Goal: Task Accomplishment & Management: Manage account settings

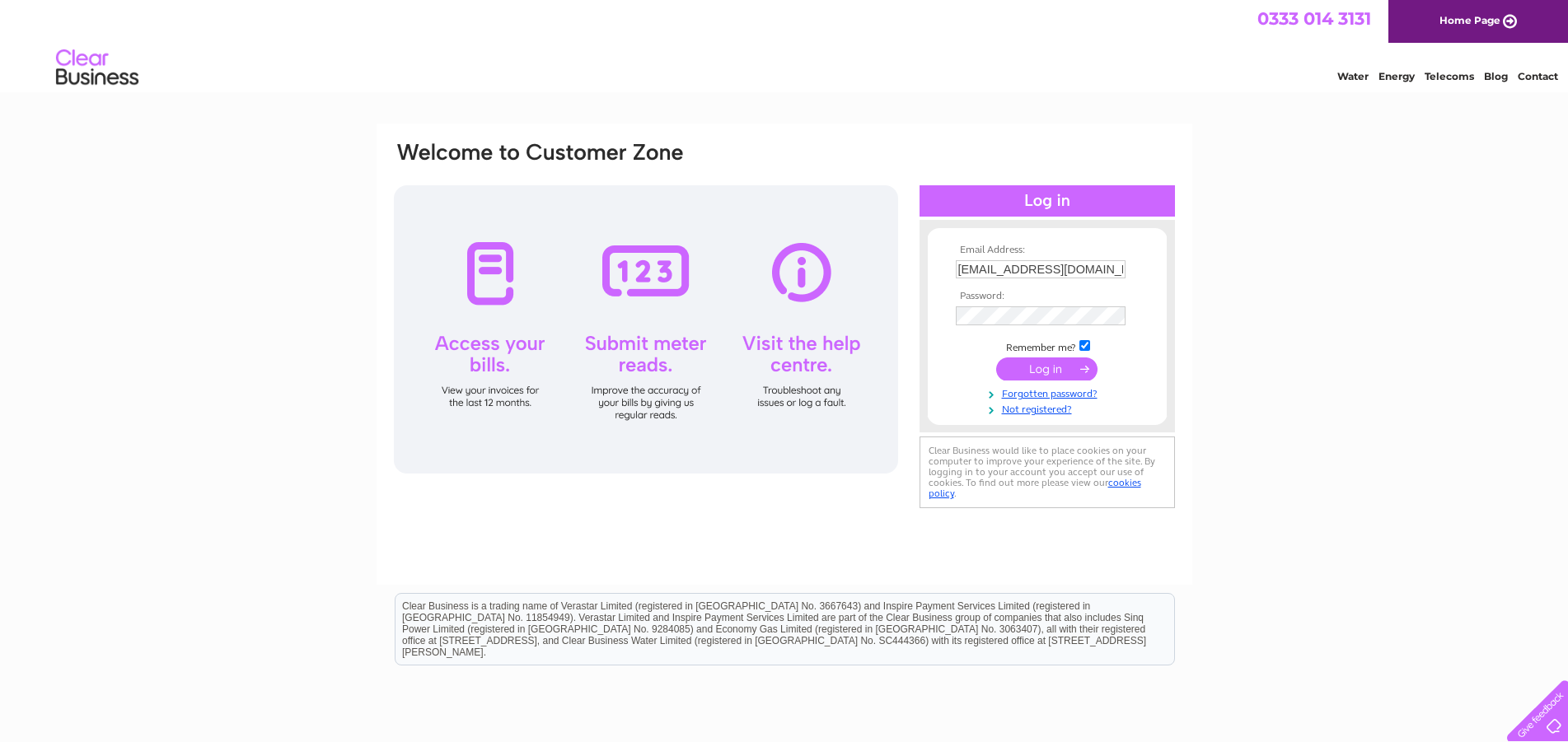
click at [1041, 379] on input "submit" at bounding box center [1046, 369] width 102 height 23
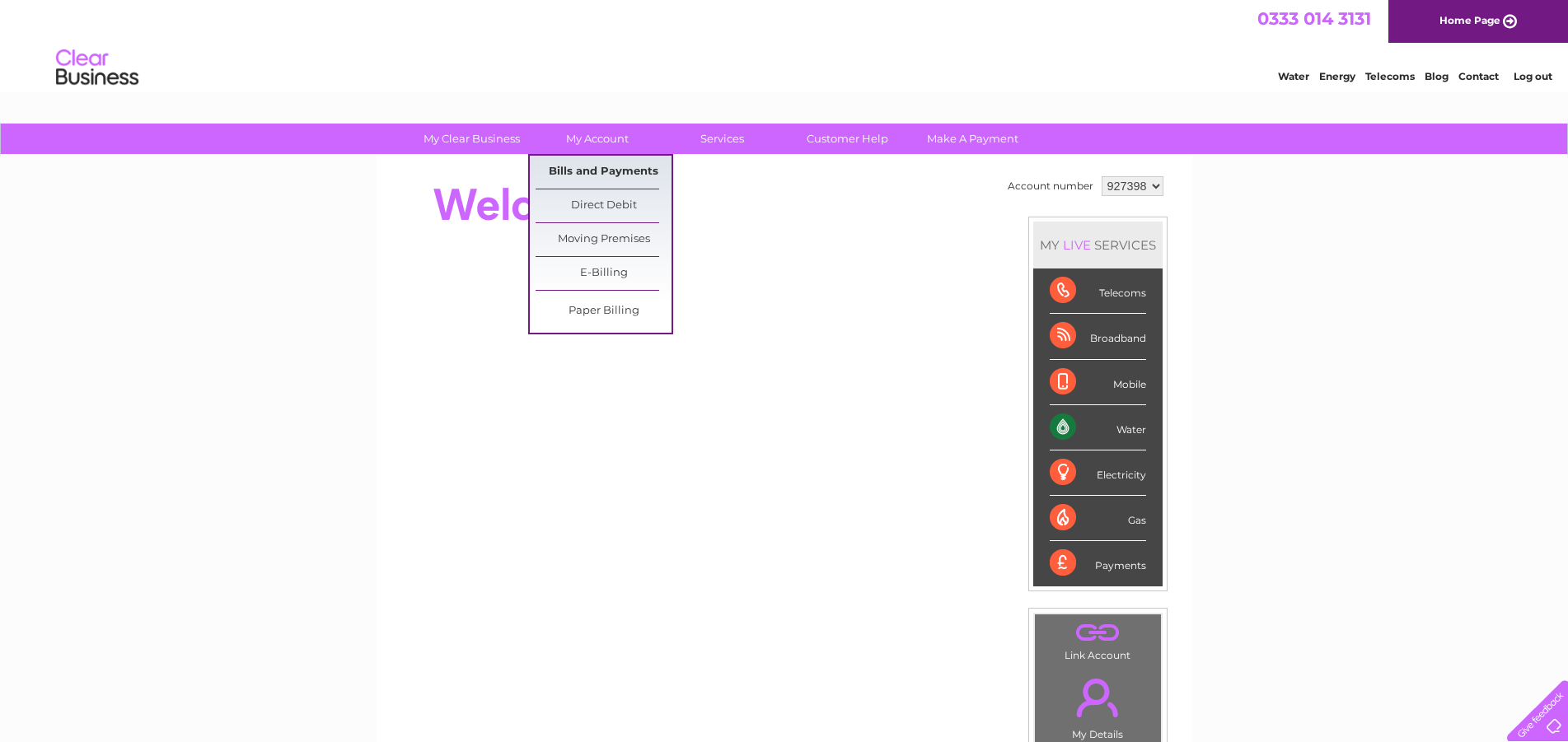
click at [604, 174] on link "Bills and Payments" at bounding box center [603, 172] width 136 height 33
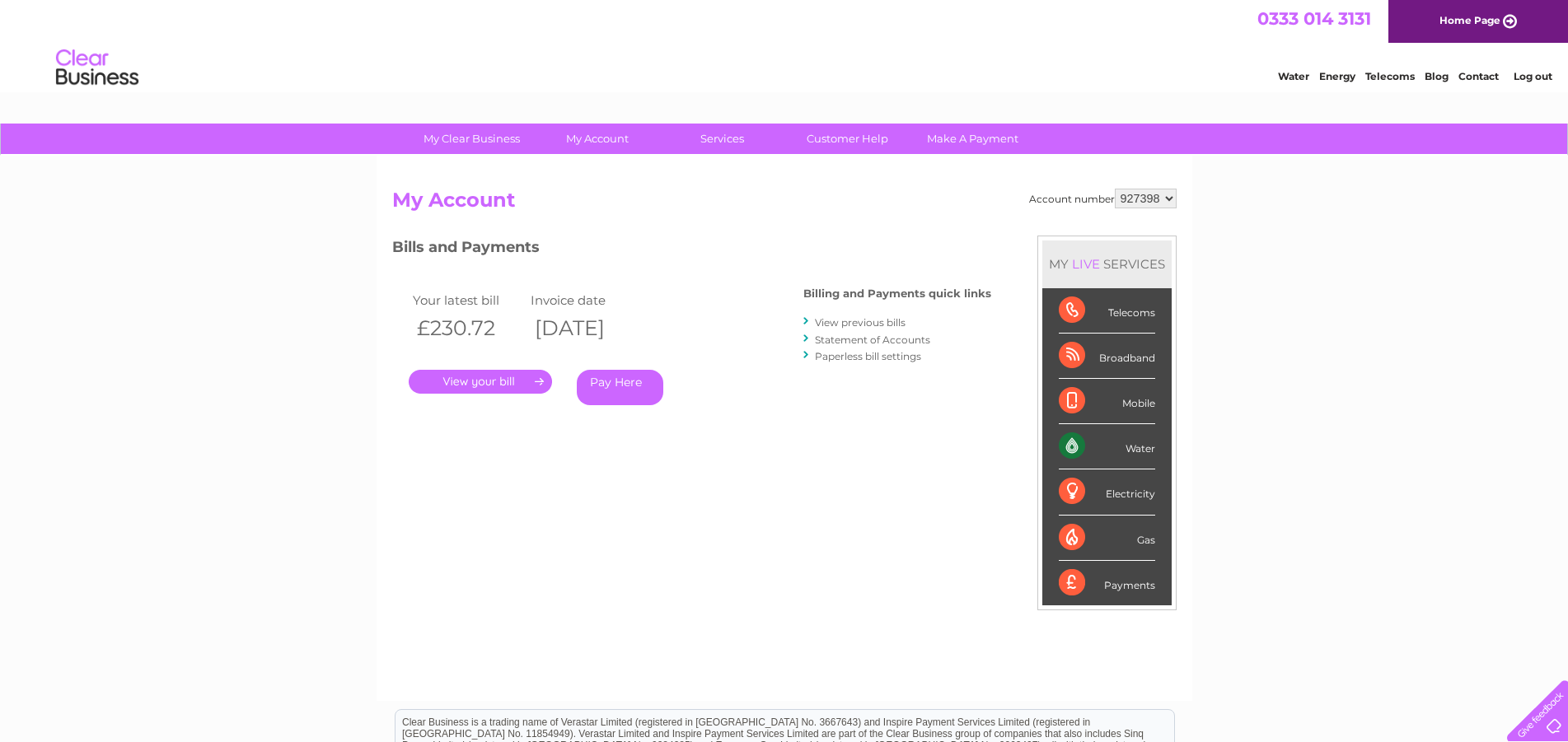
click at [490, 386] on link "." at bounding box center [480, 381] width 143 height 24
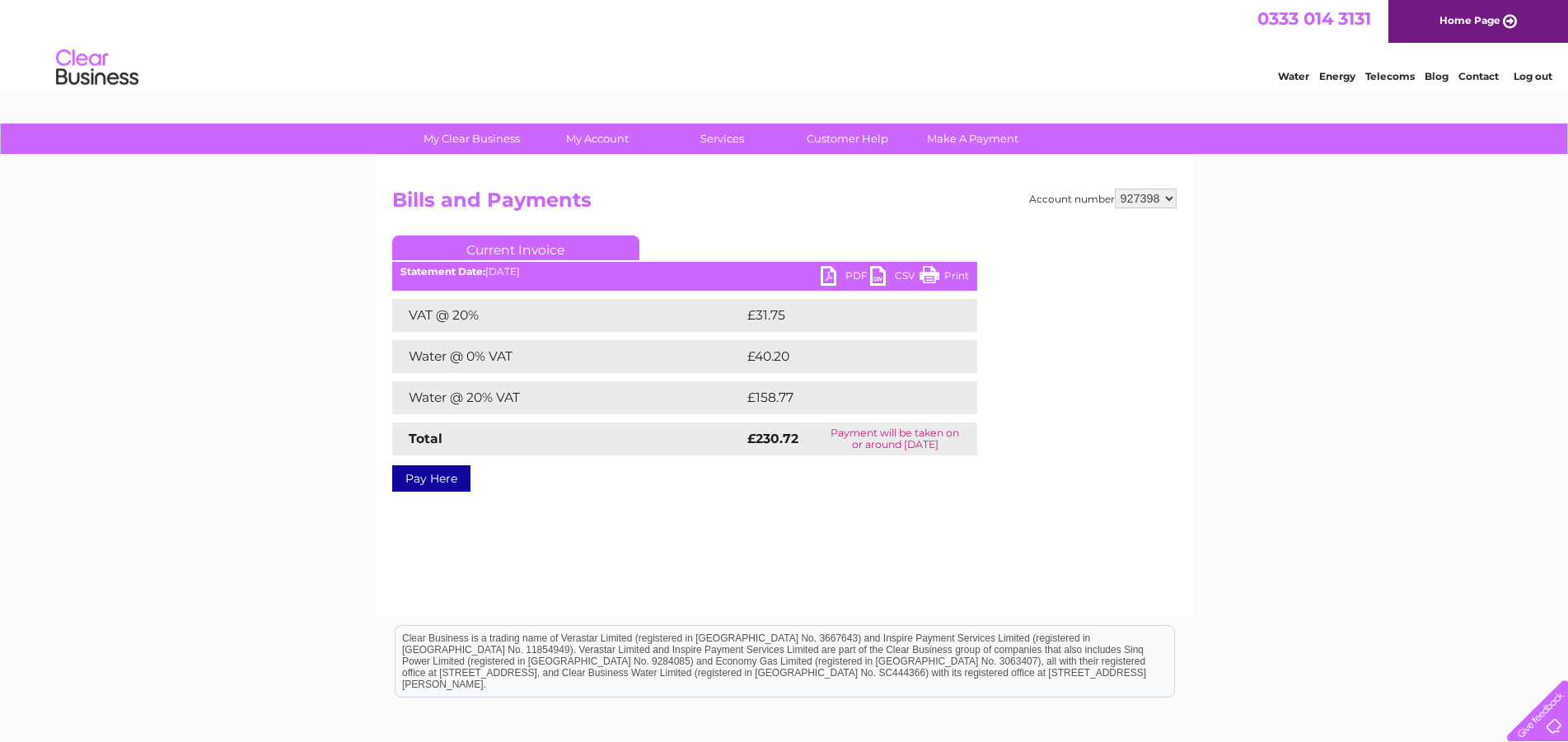
click at [831, 286] on link "PDF" at bounding box center [846, 277] width 49 height 24
click at [825, 275] on link "PDF" at bounding box center [846, 277] width 49 height 24
